Goal: Task Accomplishment & Management: Manage account settings

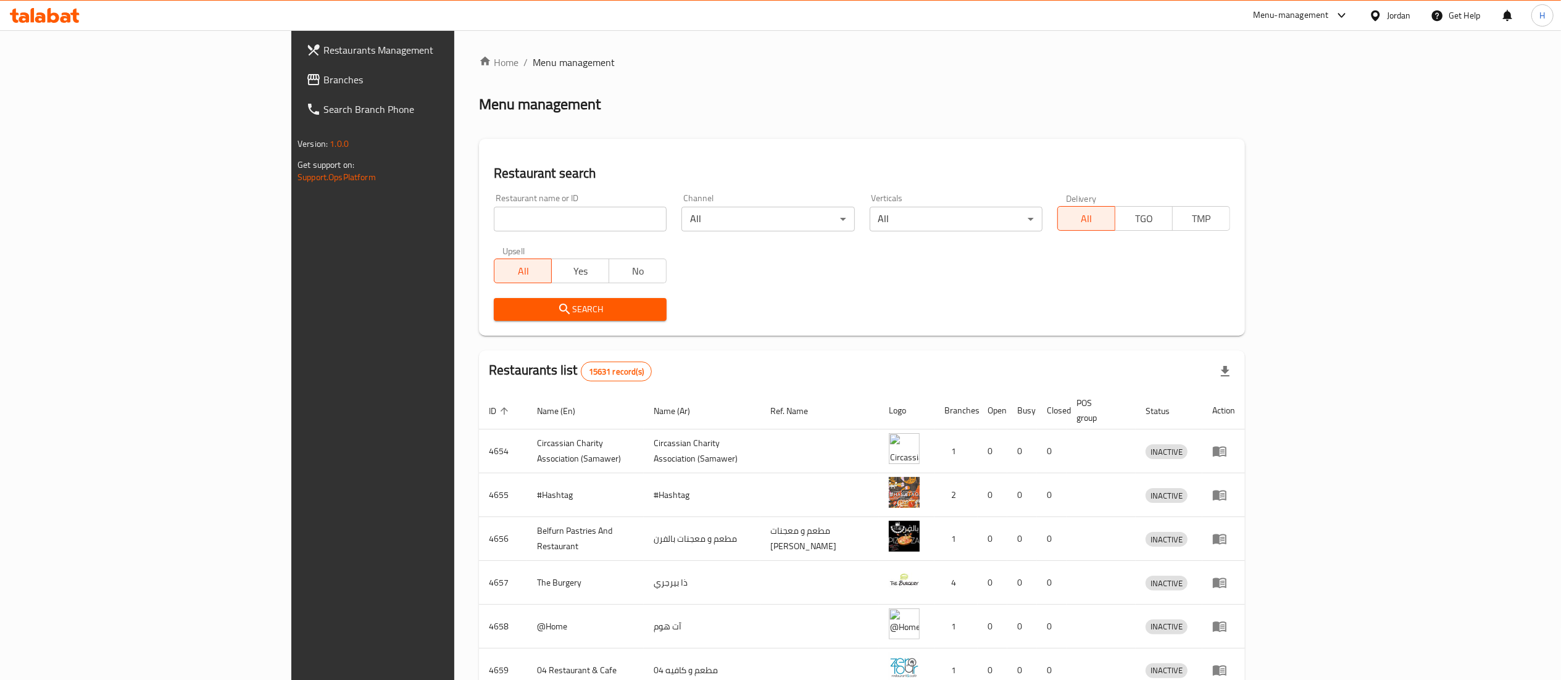
click at [494, 209] on input "search" at bounding box center [580, 219] width 173 height 25
paste input "671769"
type input "671769"
click button "Search" at bounding box center [580, 309] width 173 height 23
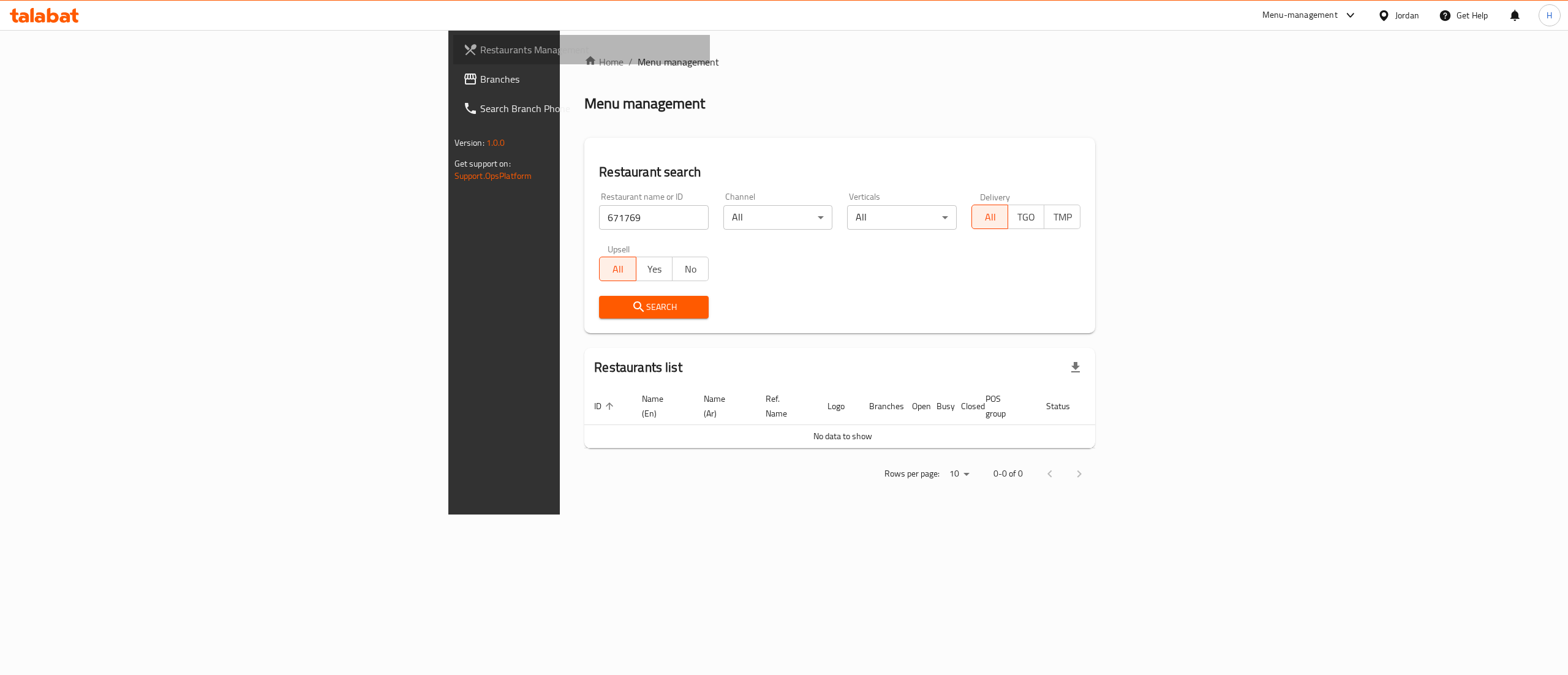
click at [480, 46] on span "Restaurants Management" at bounding box center [590, 50] width 220 height 15
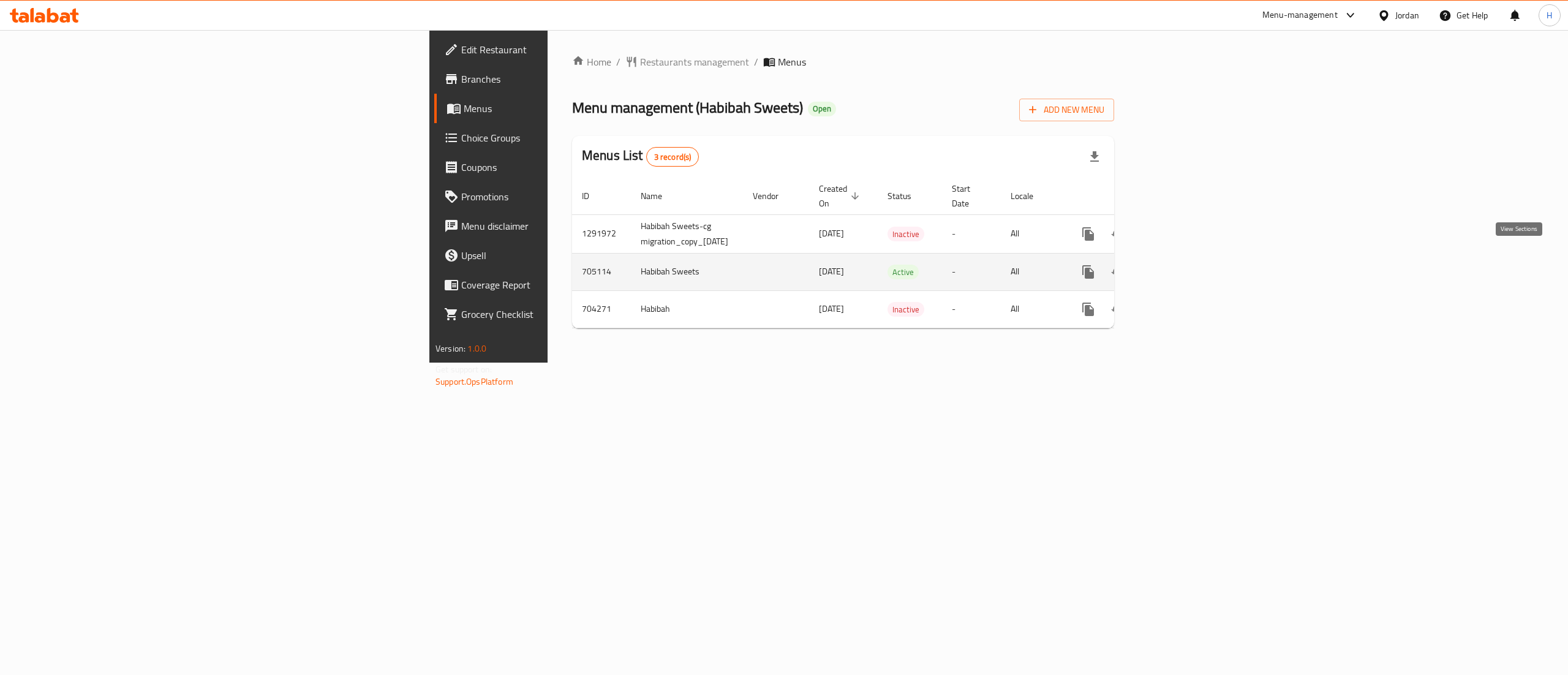
click at [1182, 266] on icon "enhanced table" at bounding box center [1176, 271] width 11 height 11
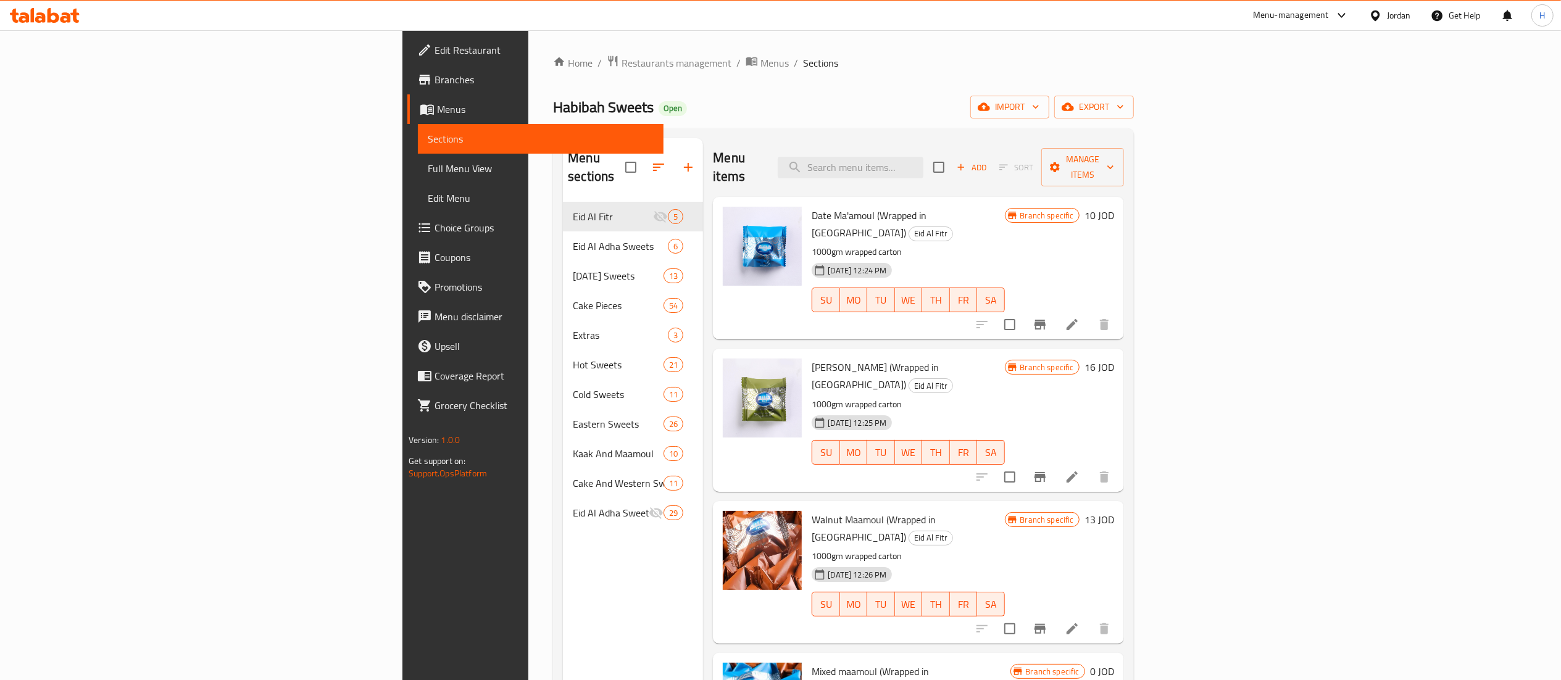
click at [402, 555] on div "Edit Restaurant Branches Menus Sections Full Menu View Edit Menu Choice Groups …" at bounding box center [532, 370] width 260 height 680
click at [959, 146] on div "Menu items Add Sort Manage items" at bounding box center [918, 167] width 410 height 59
click at [923, 157] on input "search" at bounding box center [851, 168] width 146 height 22
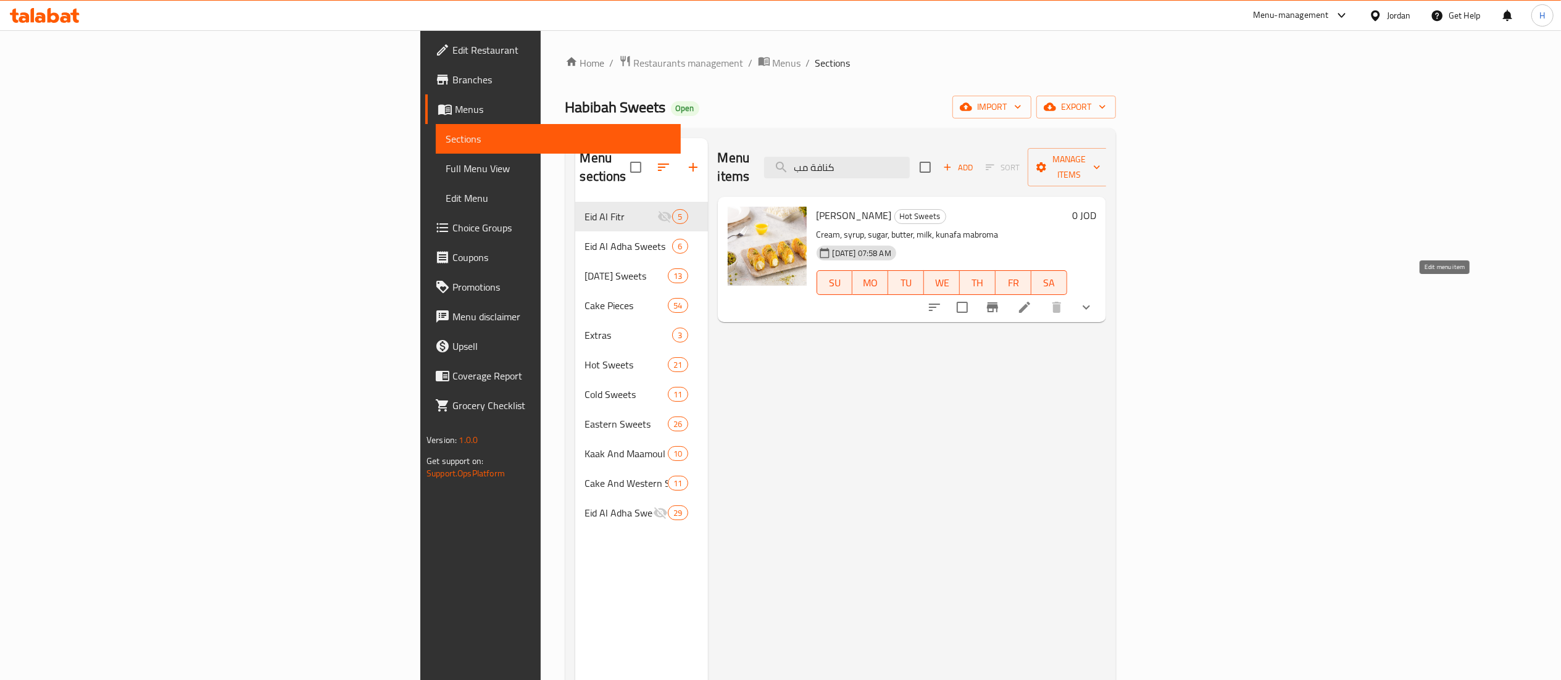
type input "كنافة مب"
click at [1030, 302] on icon at bounding box center [1024, 307] width 11 height 11
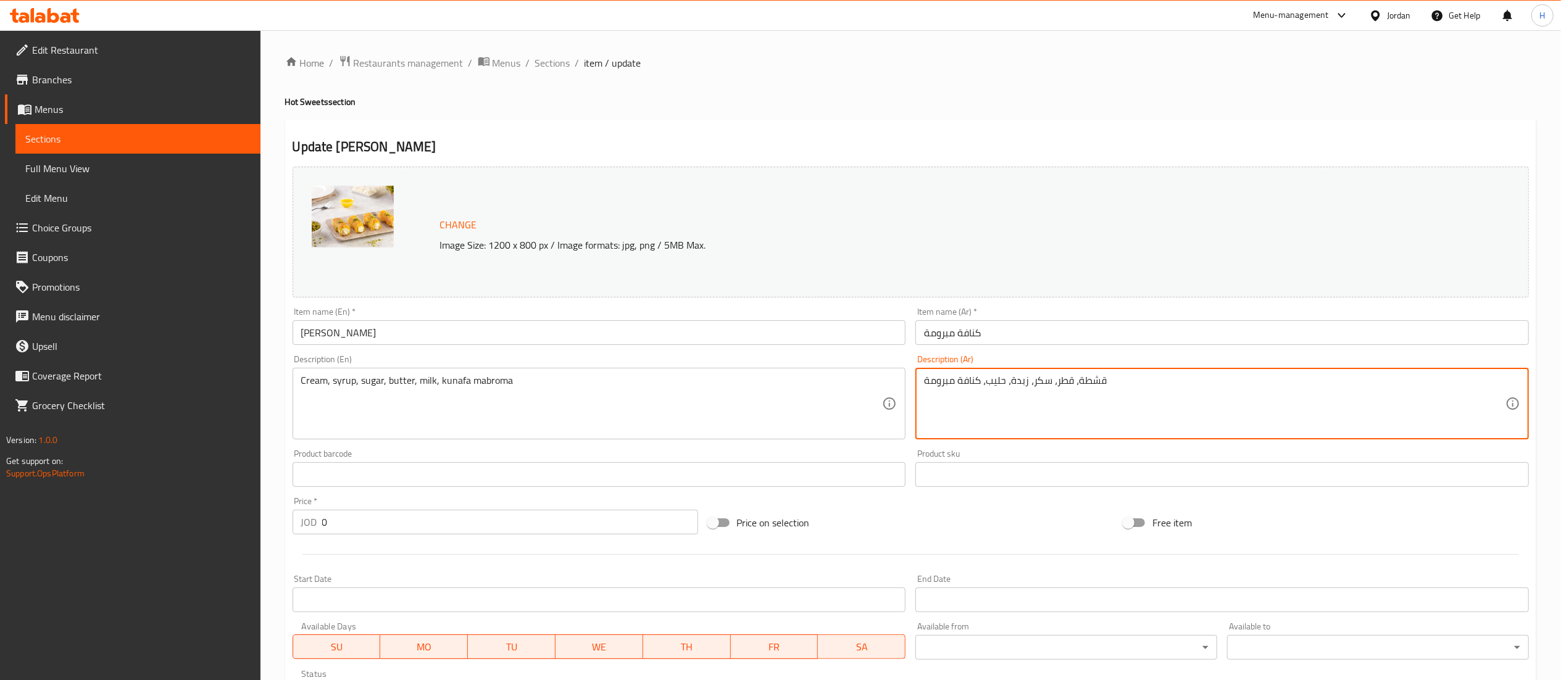
click at [1095, 383] on textarea "قشطة، قطر، سكر، زبدة، حليب، كنافة مبرومة" at bounding box center [1214, 404] width 581 height 59
type textarea "جبنة ، قطر، سكر، زبدة، حليب، كنافة مبرومة"
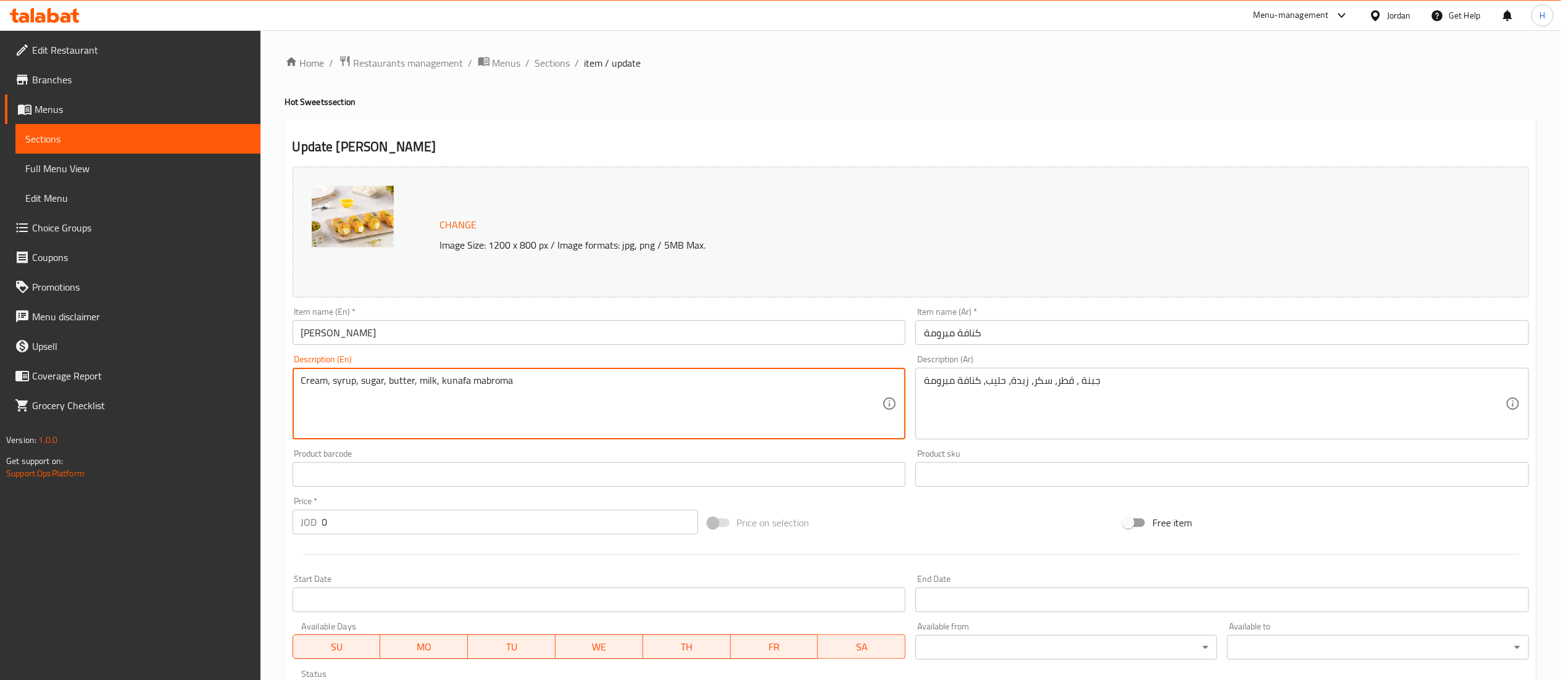
click at [311, 380] on textarea "Cream, syrup, sugar, butter, milk, kunafa mabroma" at bounding box center [591, 404] width 581 height 59
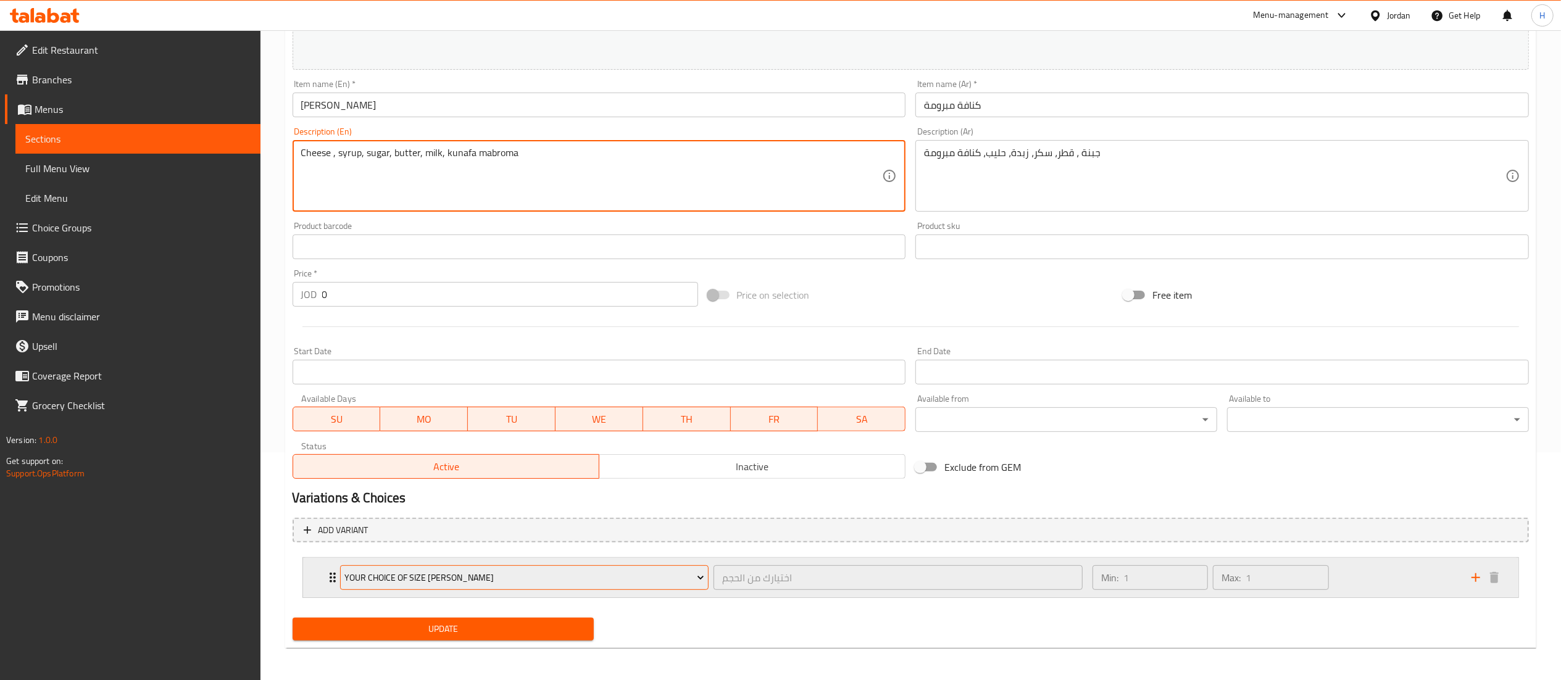
scroll to position [230, 0]
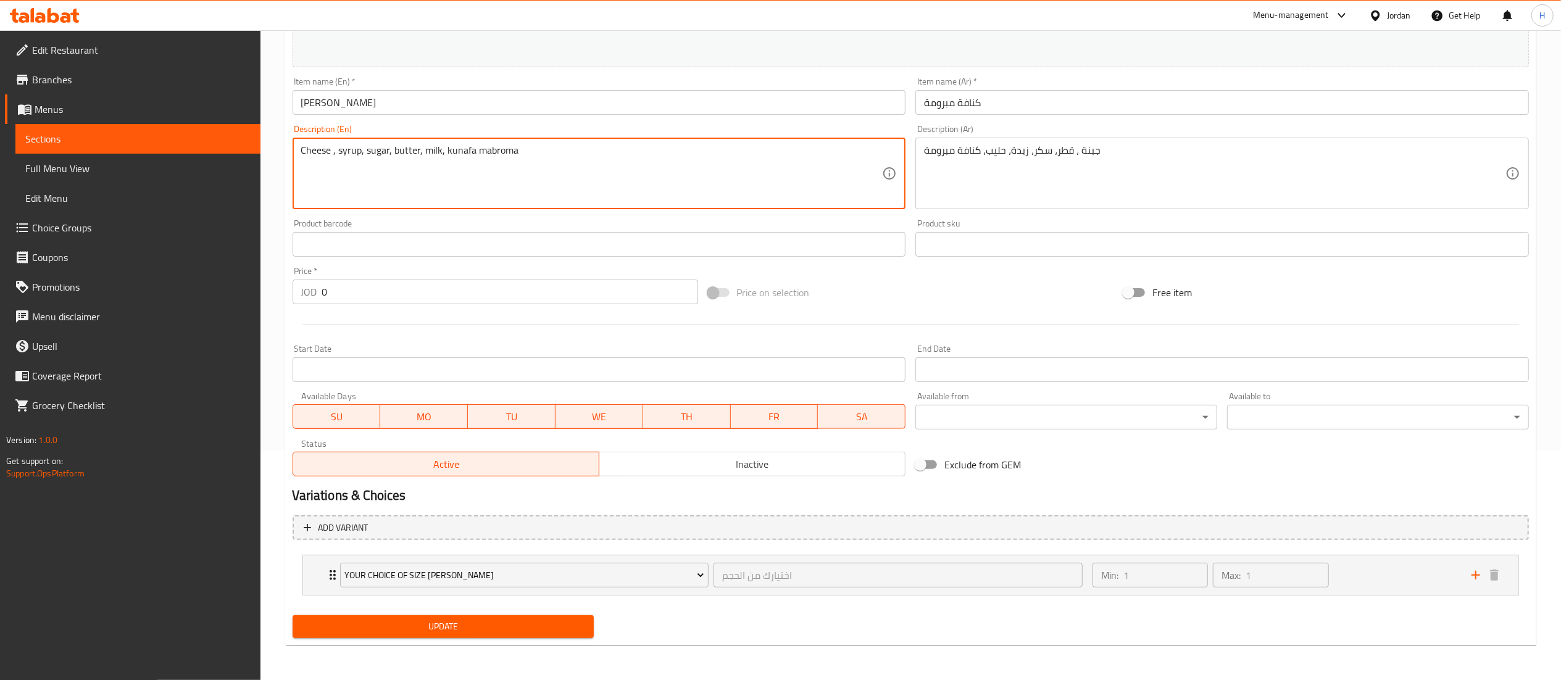
type textarea "Cheese , syrup, sugar, butter, milk, kunafa mabroma"
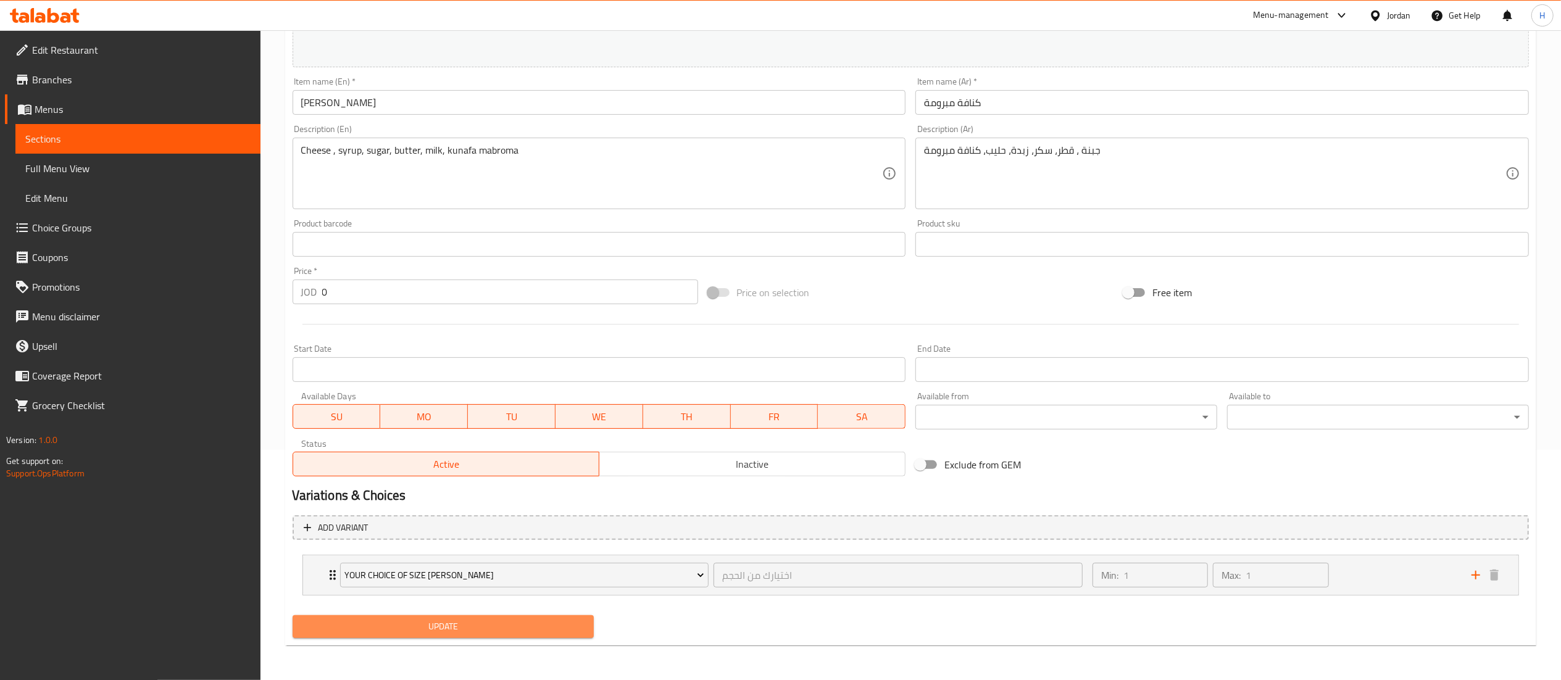
click at [415, 626] on span "Update" at bounding box center [443, 626] width 282 height 15
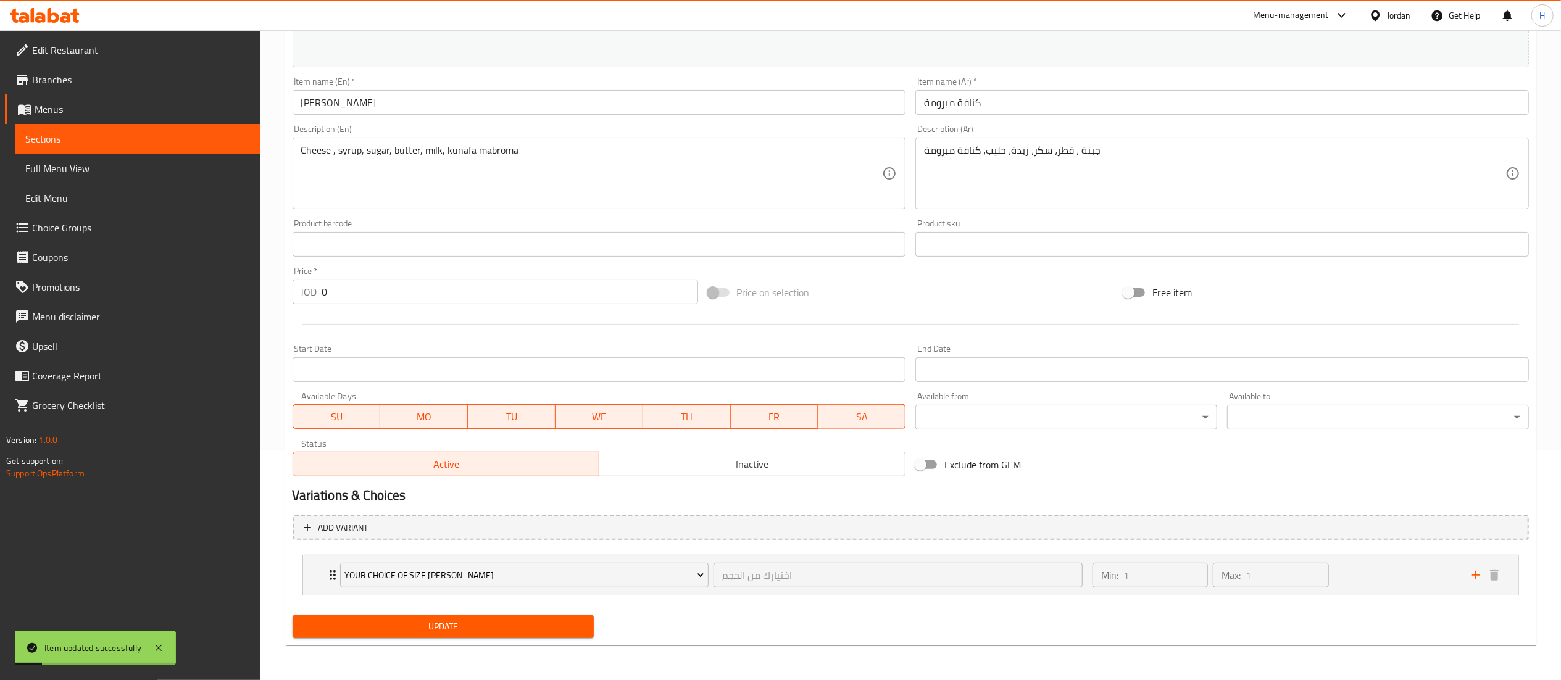
click at [481, 639] on div "Update" at bounding box center [444, 626] width 312 height 33
click at [480, 634] on span "Update" at bounding box center [443, 626] width 282 height 15
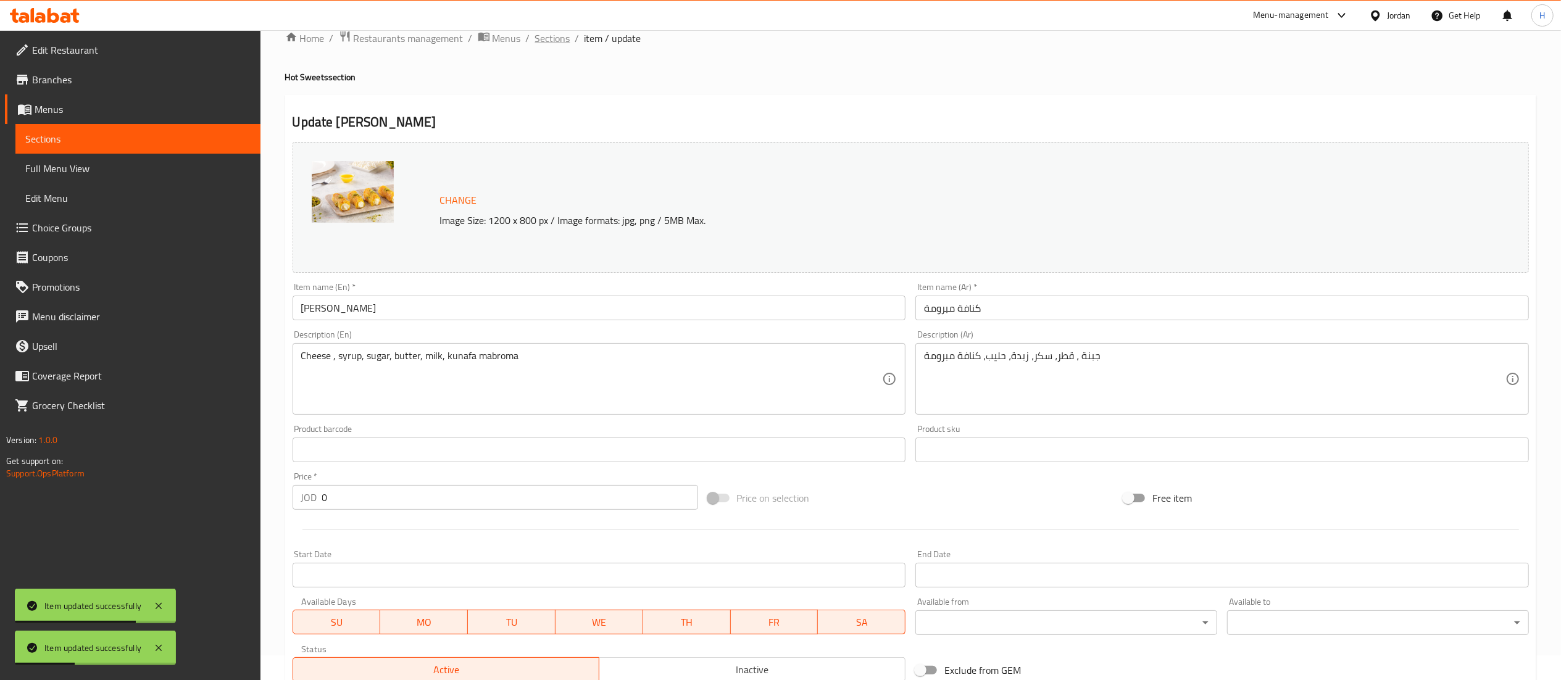
scroll to position [0, 0]
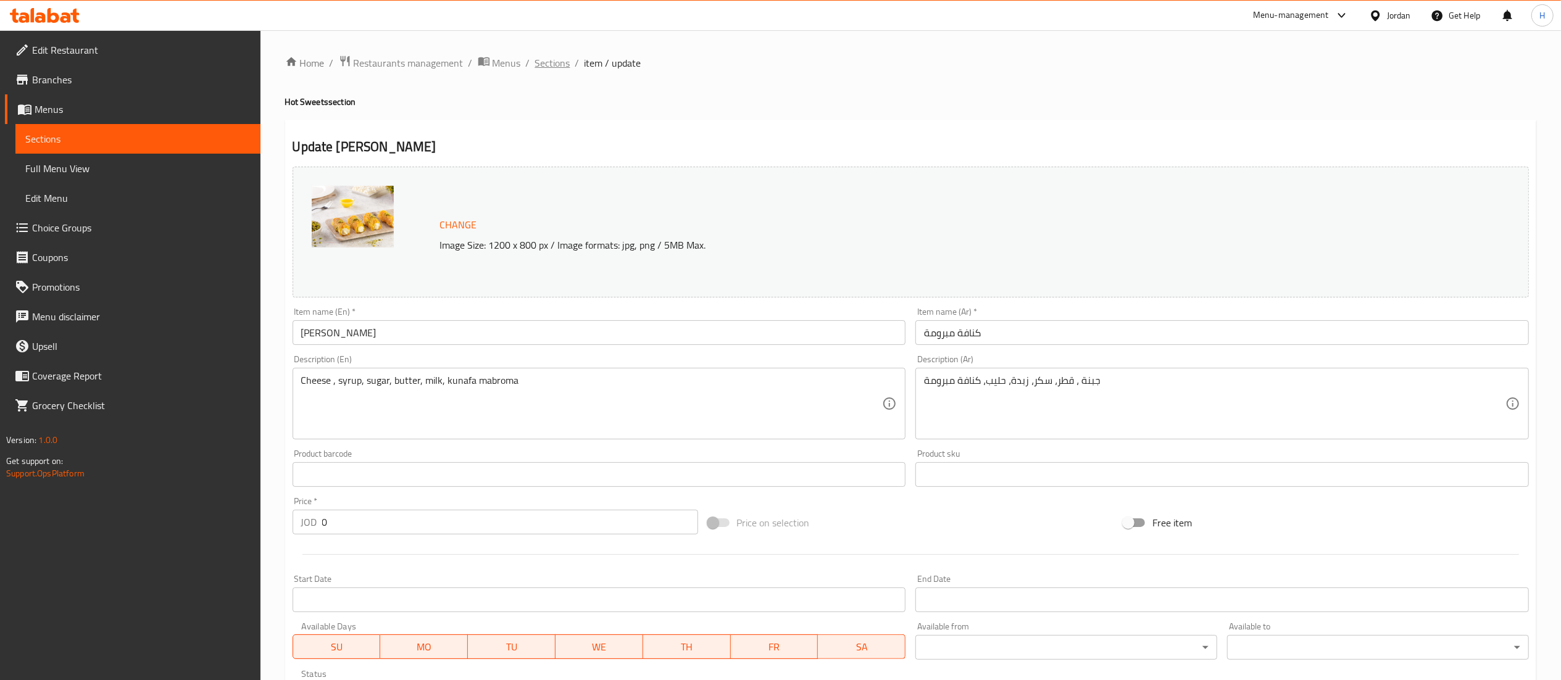
click at [551, 63] on span "Sections" at bounding box center [552, 63] width 35 height 15
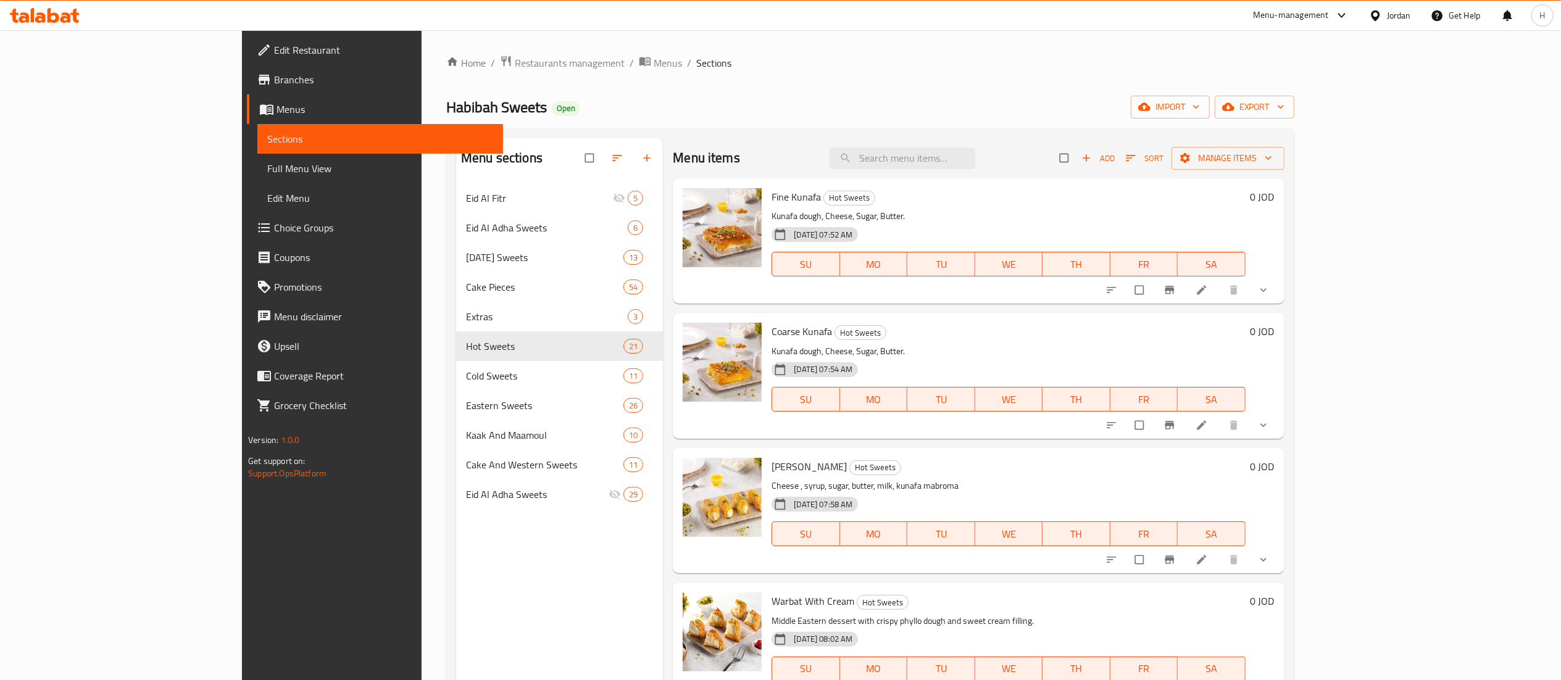
click at [41, 19] on icon at bounding box center [40, 17] width 10 height 10
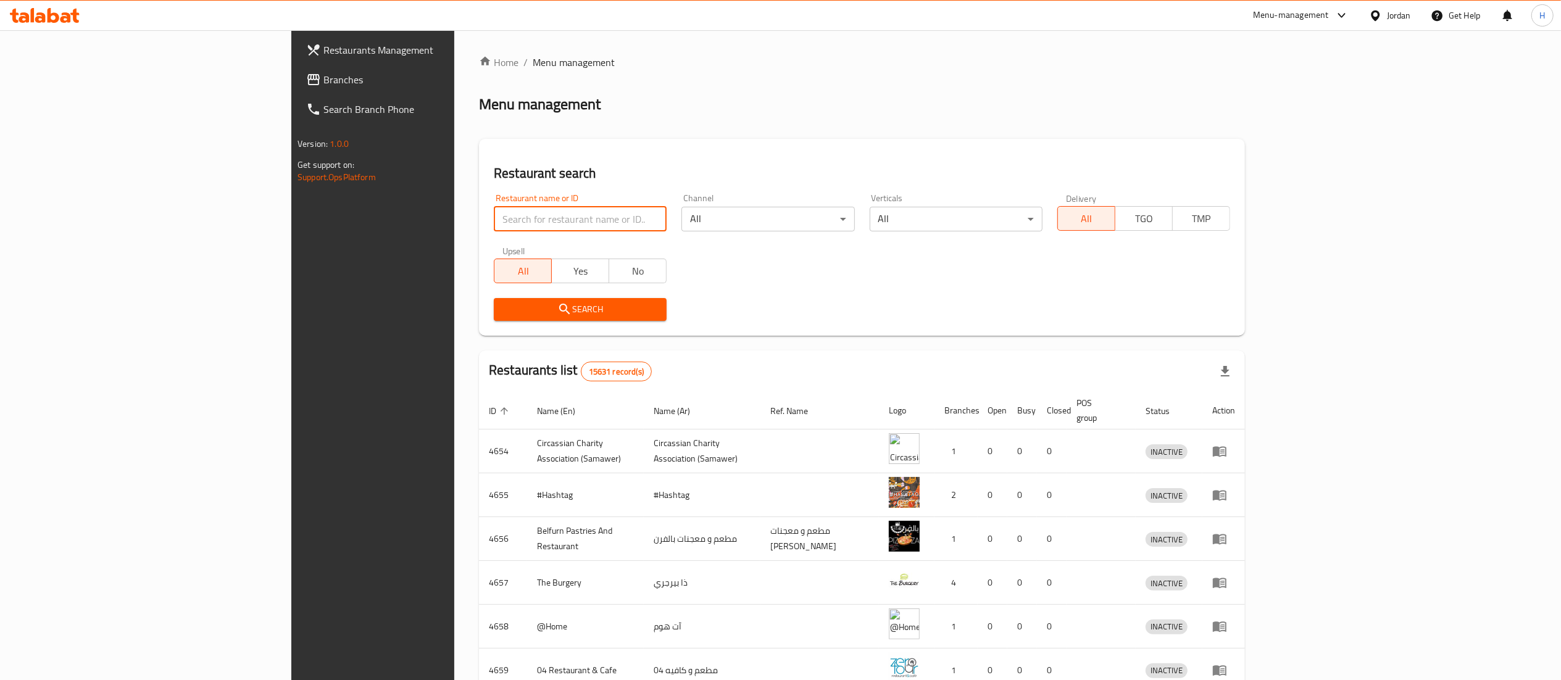
click at [494, 223] on input "search" at bounding box center [580, 219] width 173 height 25
paste input "641439"
type input "641439"
click button "Search" at bounding box center [580, 309] width 173 height 23
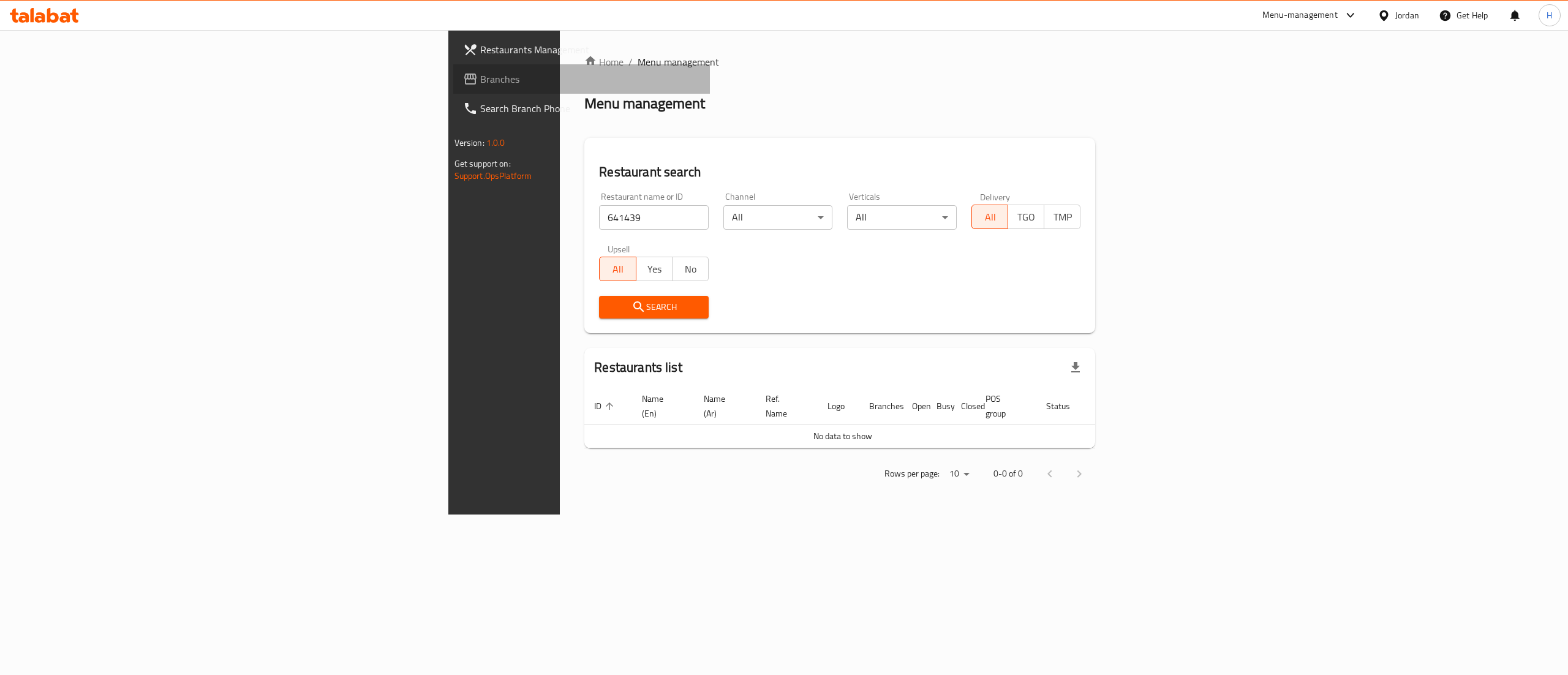
click at [480, 76] on span "Branches" at bounding box center [590, 78] width 220 height 15
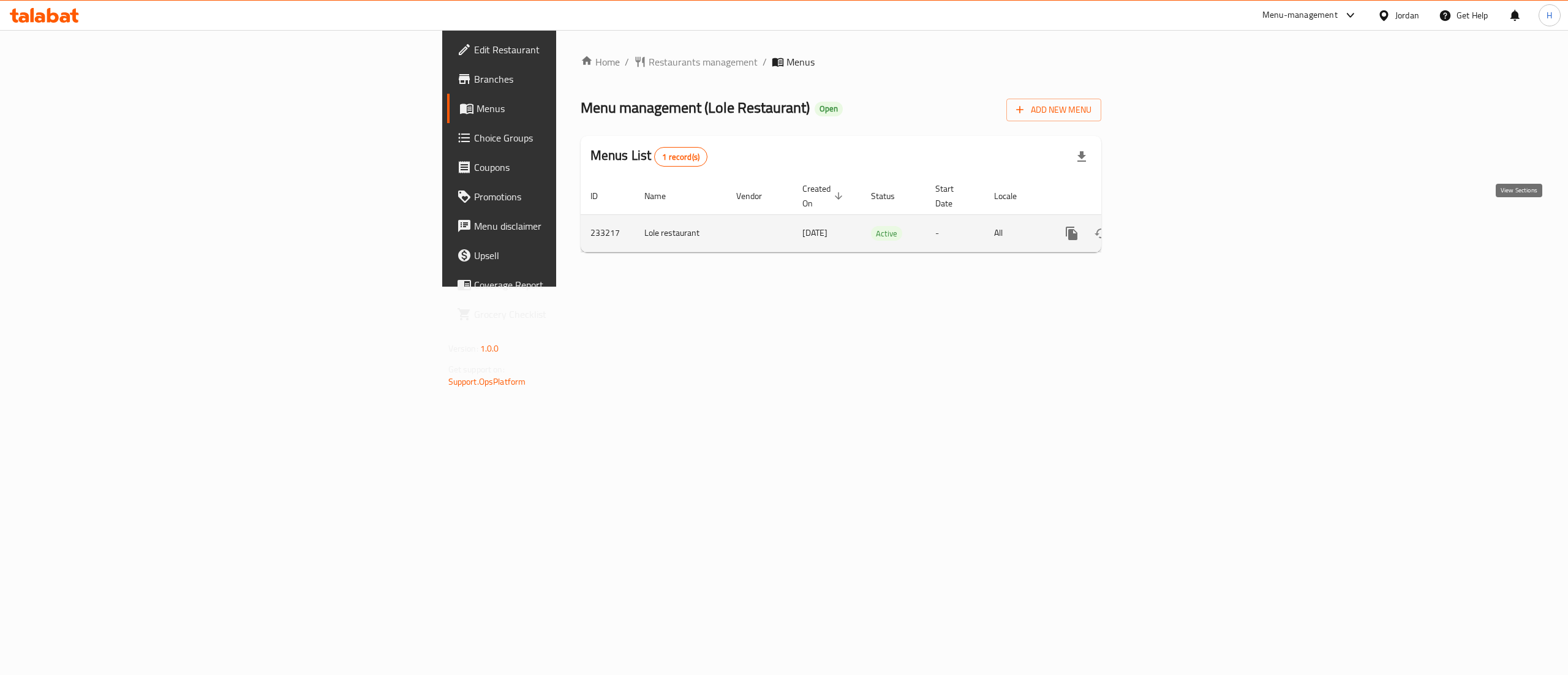
click at [1167, 226] on icon "enhanced table" at bounding box center [1160, 233] width 15 height 15
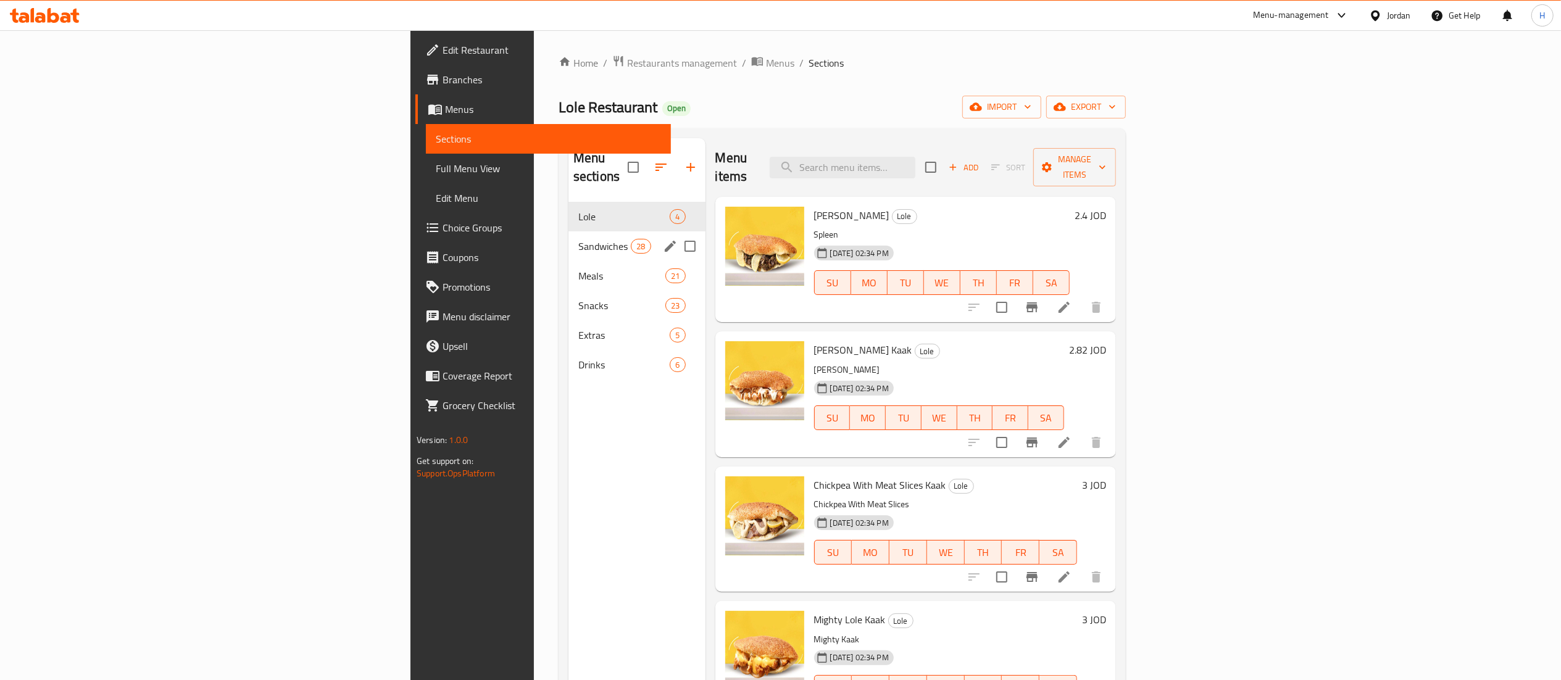
drag, startPoint x: 386, startPoint y: 223, endPoint x: 402, endPoint y: 231, distance: 18.5
click at [578, 239] on span "Sandwiches" at bounding box center [604, 246] width 52 height 15
